Goal: Task Accomplishment & Management: Manage account settings

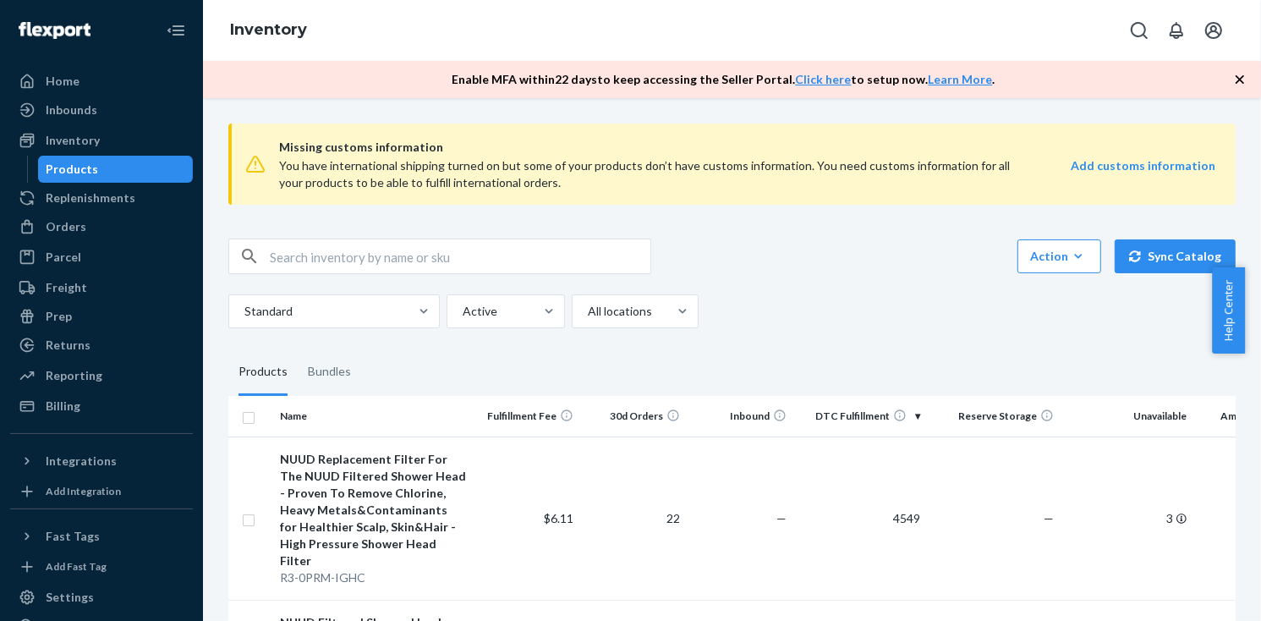
scroll to position [178, 0]
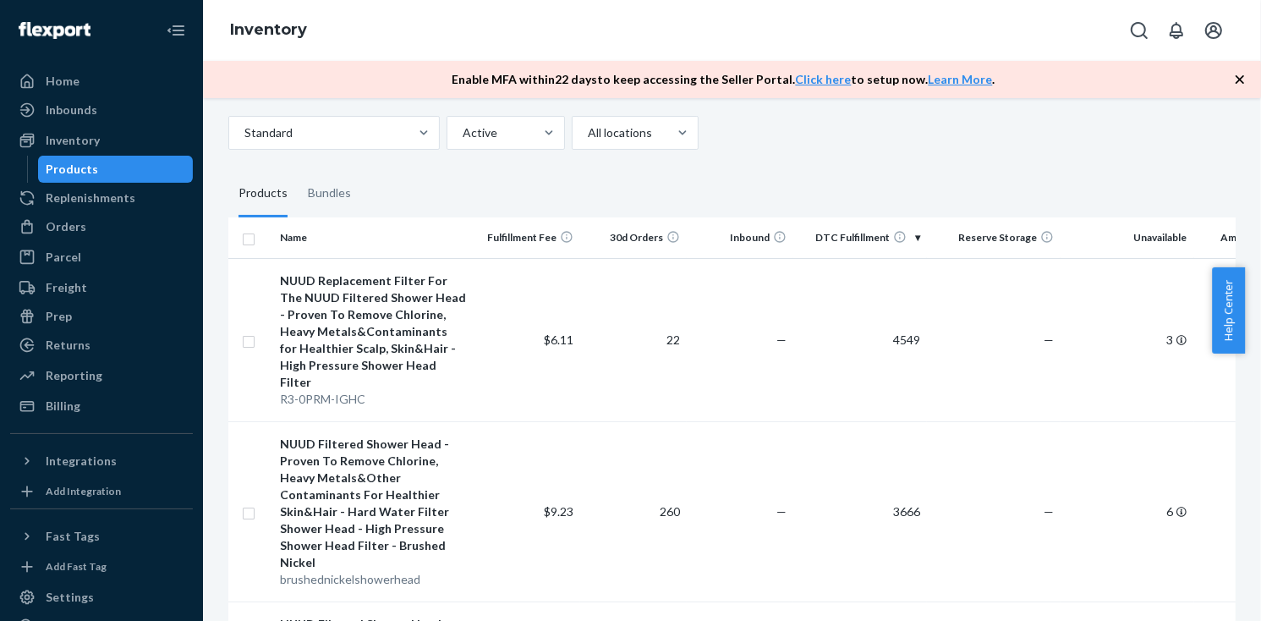
click at [263, 183] on div "Products" at bounding box center [263, 193] width 49 height 47
click at [228, 170] on input "Products" at bounding box center [228, 170] width 0 height 0
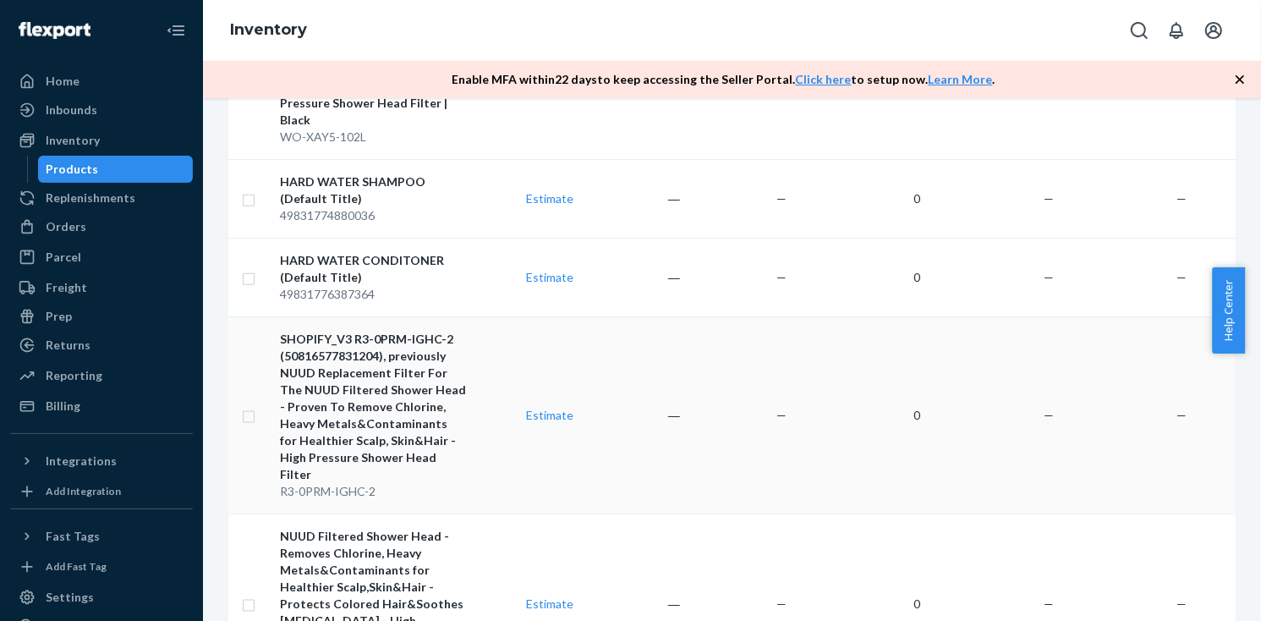
scroll to position [2020, 0]
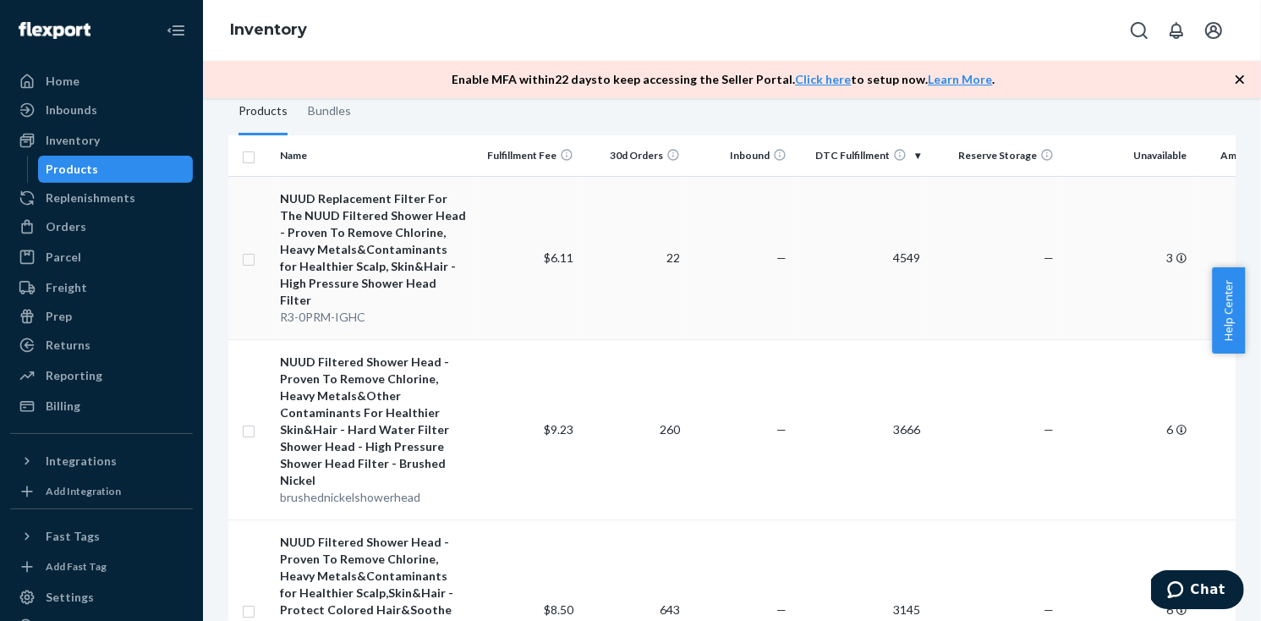
scroll to position [235, 0]
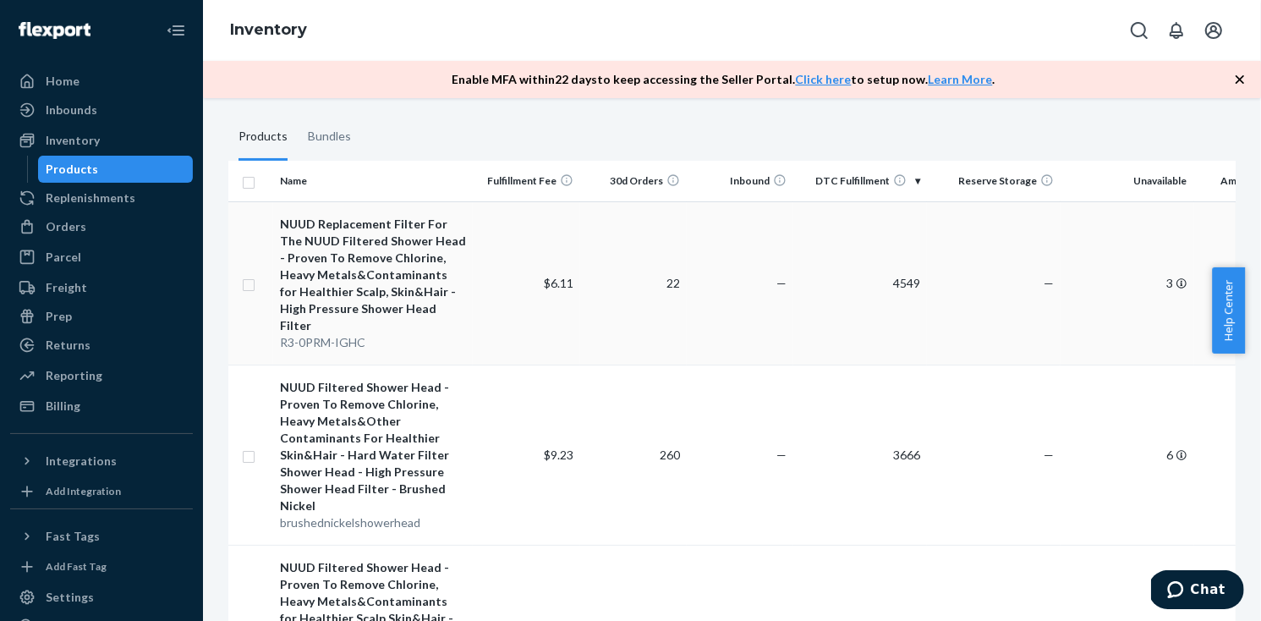
click at [421, 343] on td "NUUD Replacement Filter For The NUUD Filtered Shower Head - Proven To Remove Ch…" at bounding box center [373, 282] width 200 height 163
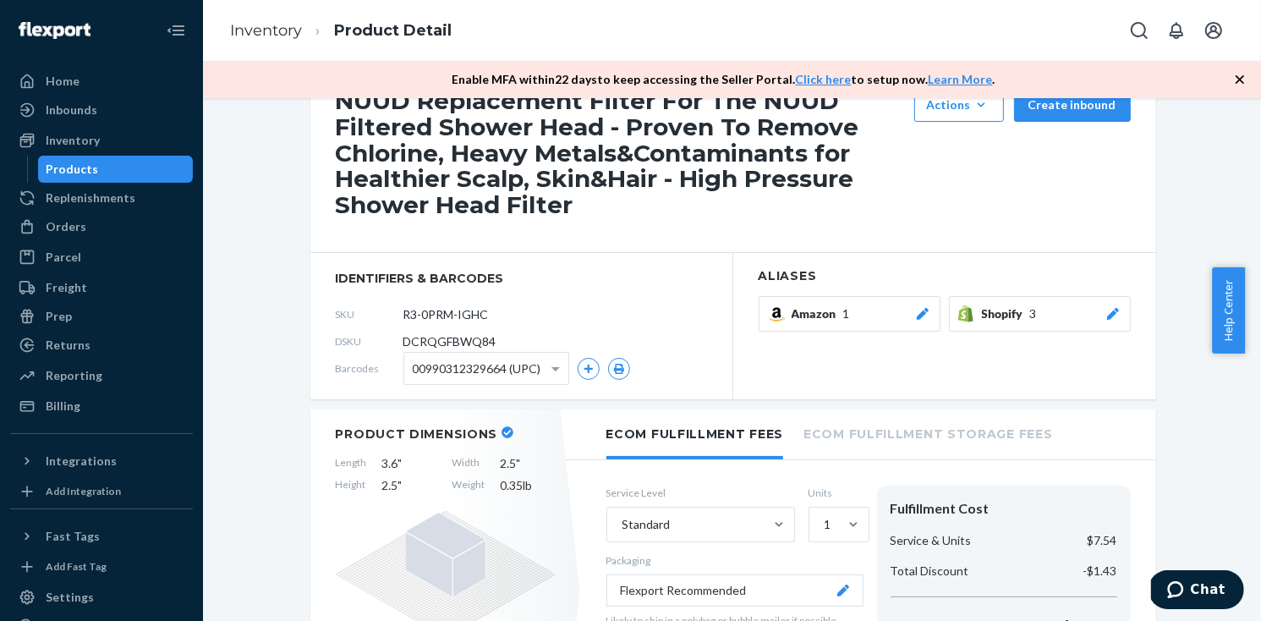
scroll to position [233, 0]
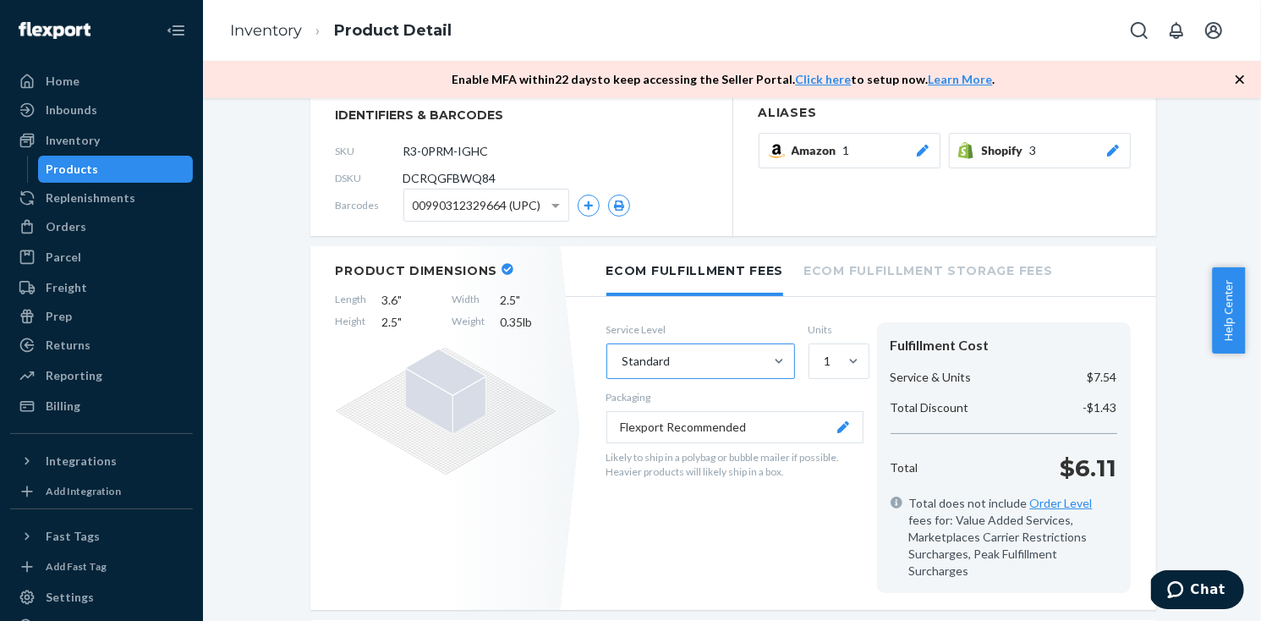
click at [696, 354] on div "Standard" at bounding box center [685, 361] width 156 height 34
click at [623, 354] on input "Standard" at bounding box center [622, 361] width 2 height 17
click at [696, 354] on div "Standard" at bounding box center [685, 361] width 156 height 34
click at [623, 354] on input "0 results available. Select is focused ,type to refine list, press Down to open…" at bounding box center [622, 361] width 2 height 17
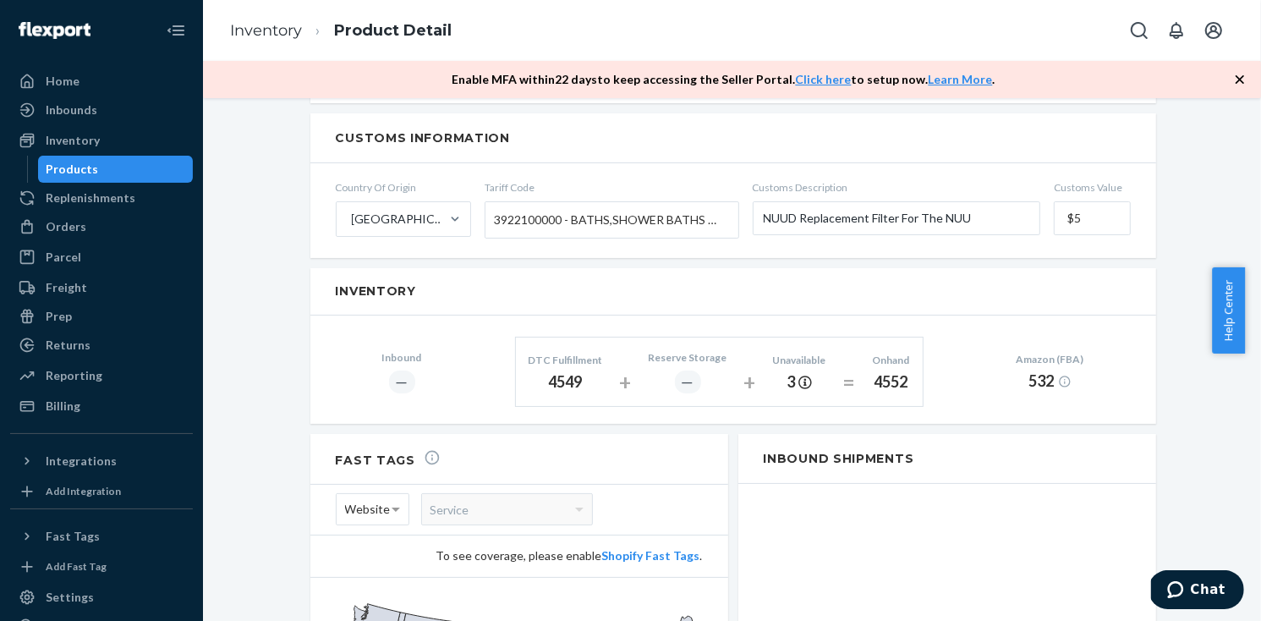
scroll to position [772, 0]
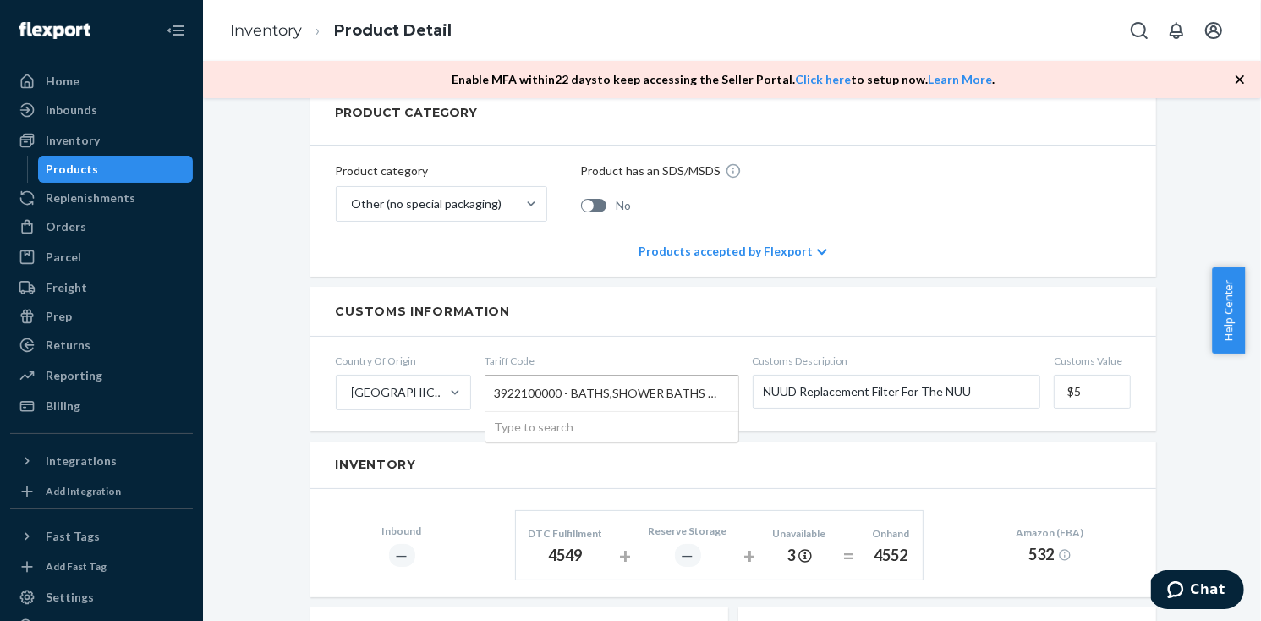
click at [640, 379] on span "3922100000 - BATHS,SHOWER BATHS & WASHBASINS,OF PLASTIC" at bounding box center [608, 393] width 228 height 29
click at [498, 377] on input "Tariff Code 3922100000 - BATHS,SHOWER BATHS & WASHBASINS,OF PLASTIC Type to sea…" at bounding box center [496, 392] width 4 height 31
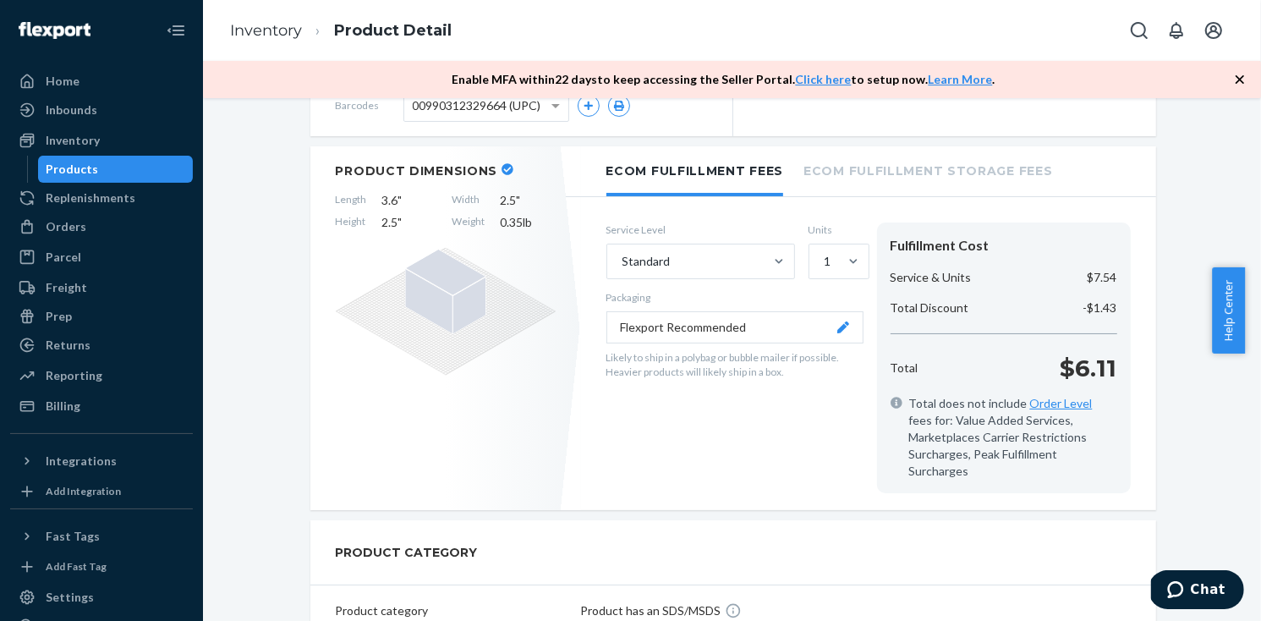
scroll to position [0, 0]
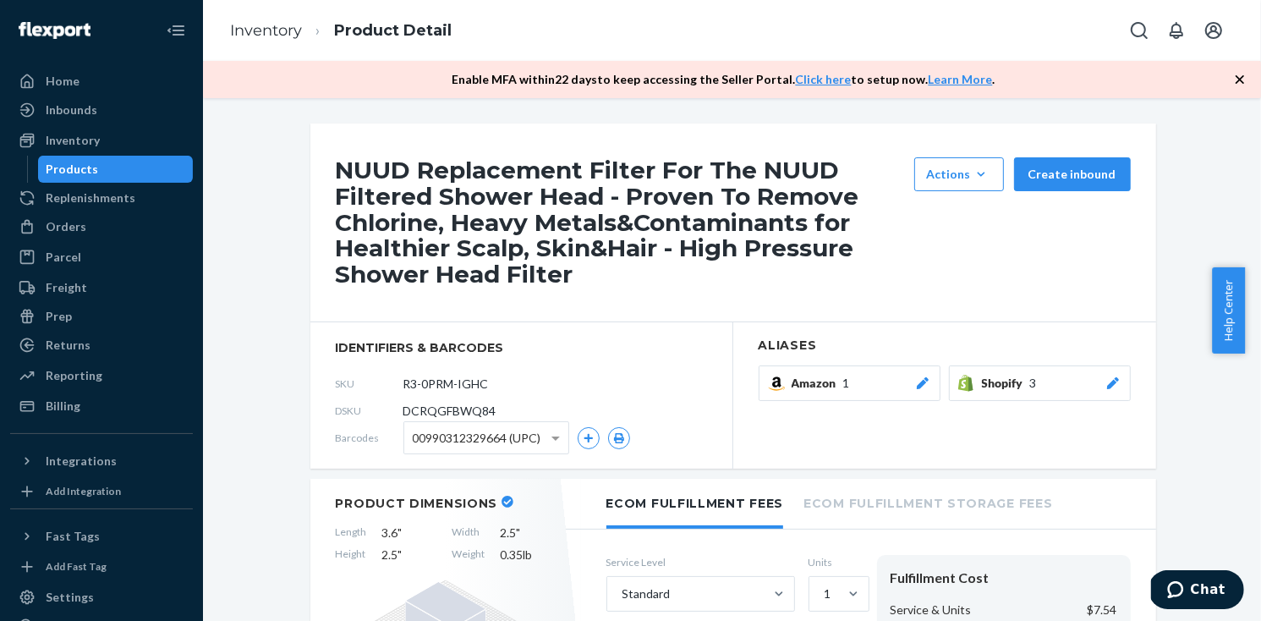
click at [817, 231] on h1 "NUUD Replacement Filter For The NUUD Filtered Shower Head - Proven To Remove Ch…" at bounding box center [621, 222] width 570 height 130
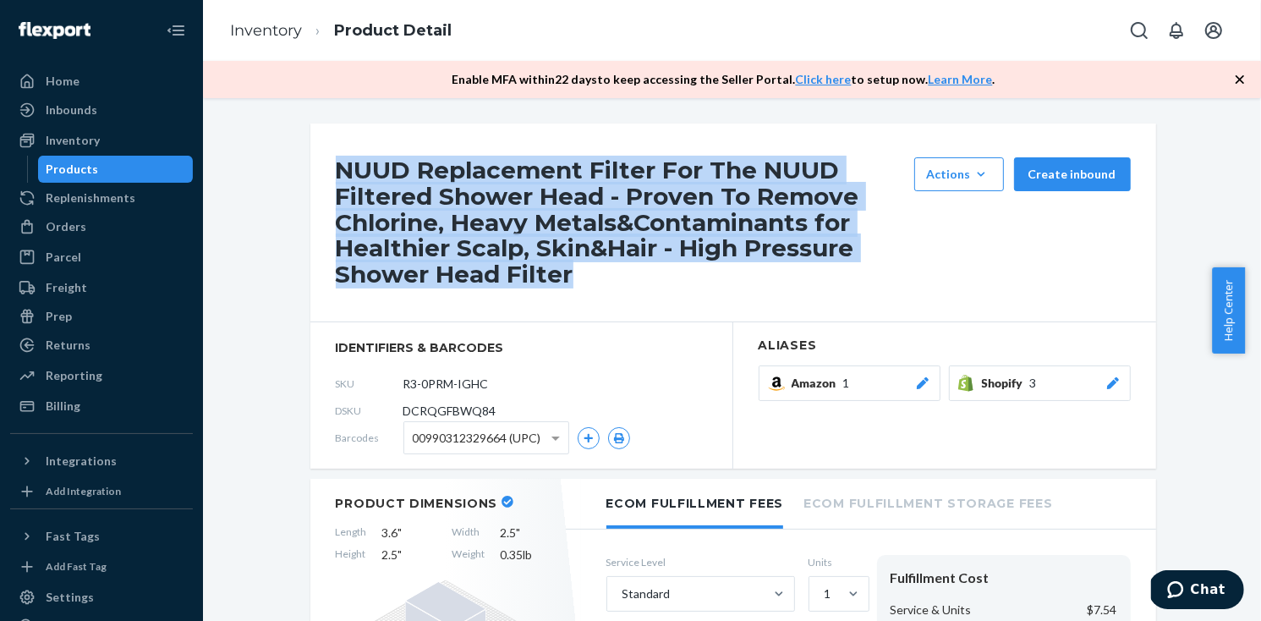
drag, startPoint x: 738, startPoint y: 265, endPoint x: 352, endPoint y: 153, distance: 401.6
click at [352, 153] on div "NUUD Replacement Filter For The NUUD Filtered Shower Head - Proven To Remove Ch…" at bounding box center [733, 223] width 846 height 199
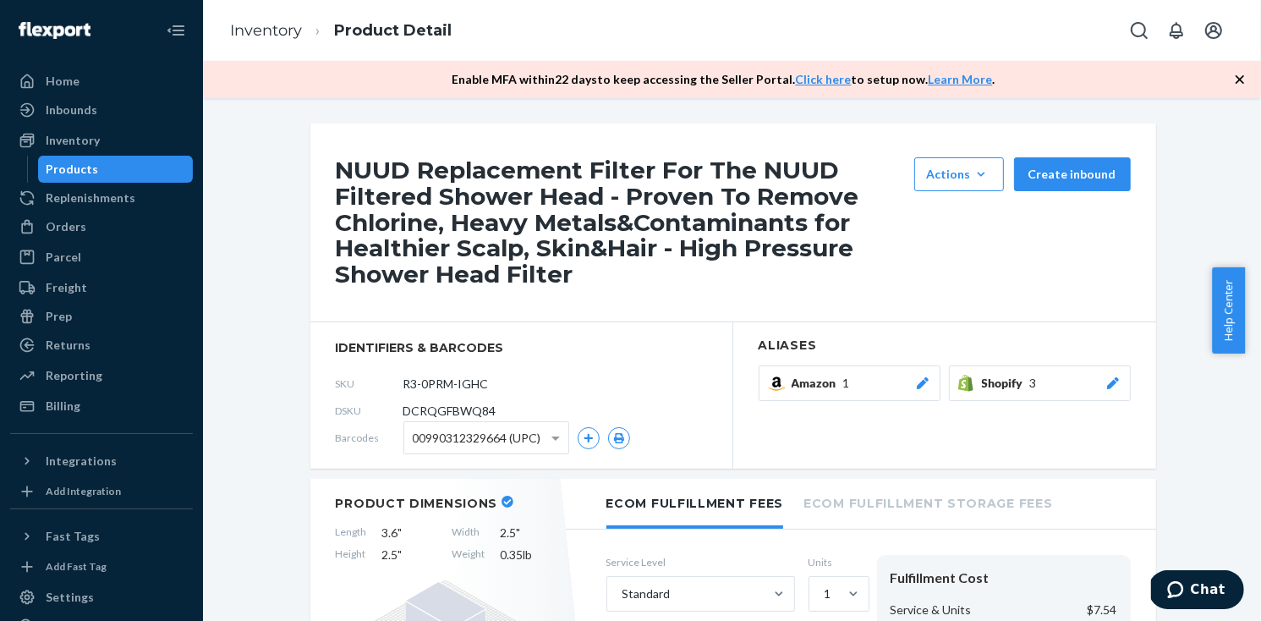
click at [350, 155] on div "NUUD Replacement Filter For The NUUD Filtered Shower Head - Proven To Remove Ch…" at bounding box center [733, 223] width 846 height 199
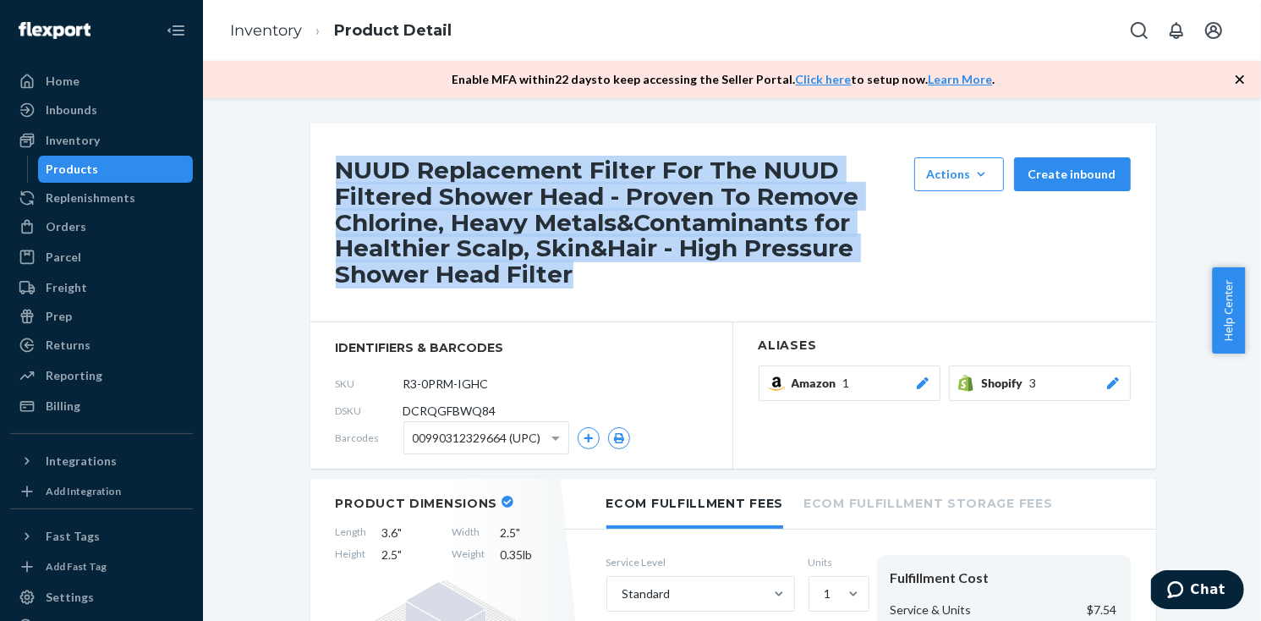
drag, startPoint x: 349, startPoint y: 168, endPoint x: 647, endPoint y: 291, distance: 322.0
click at [584, 291] on div "NUUD Replacement Filter For The NUUD Filtered Shower Head - Proven To Remove Ch…" at bounding box center [733, 223] width 846 height 199
drag, startPoint x: 647, startPoint y: 291, endPoint x: 658, endPoint y: 288, distance: 11.5
click at [647, 292] on div "NUUD Replacement Filter For The NUUD Filtered Shower Head - Proven To Remove Ch…" at bounding box center [733, 223] width 846 height 199
